Goal: Task Accomplishment & Management: Manage account settings

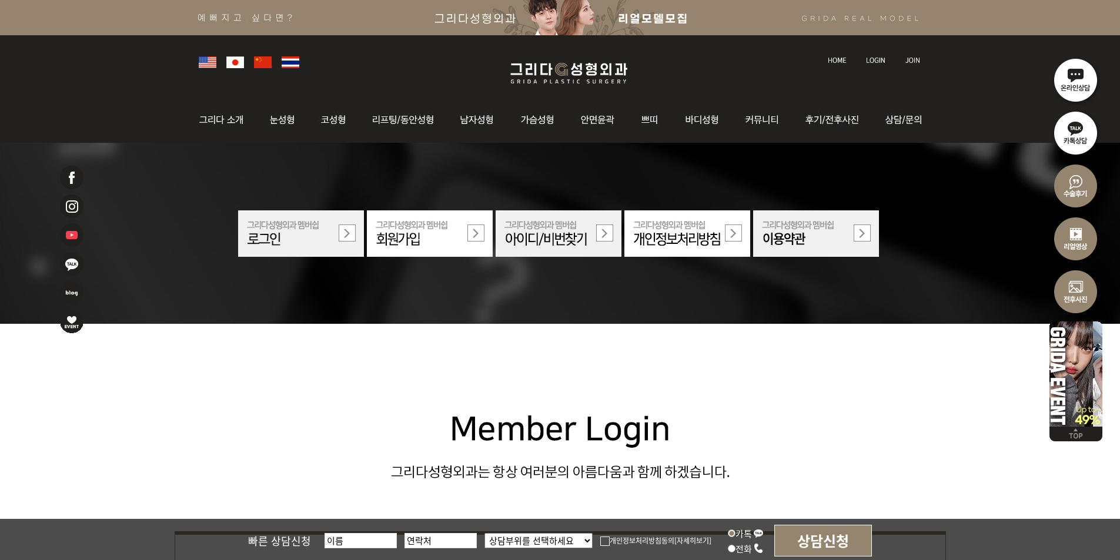
click at [880, 55] on link at bounding box center [876, 49] width 33 height 16
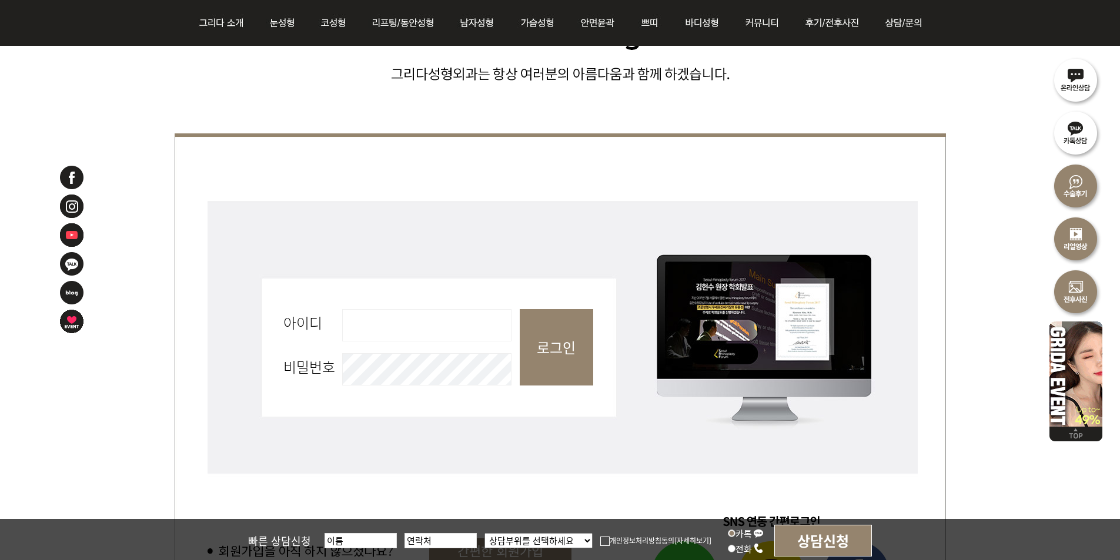
scroll to position [353, 0]
click at [473, 322] on input "아이디 필수" at bounding box center [426, 325] width 169 height 32
type input "admin"
click at [560, 329] on input "로그인" at bounding box center [556, 347] width 73 height 76
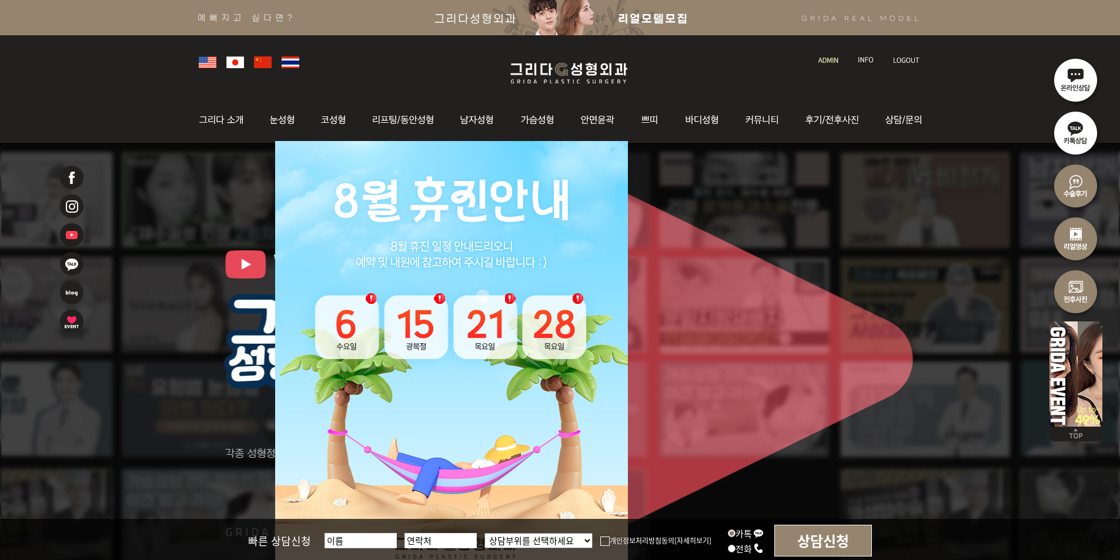
click at [819, 60] on img at bounding box center [828, 60] width 20 height 6
